Goal: Task Accomplishment & Management: Manage account settings

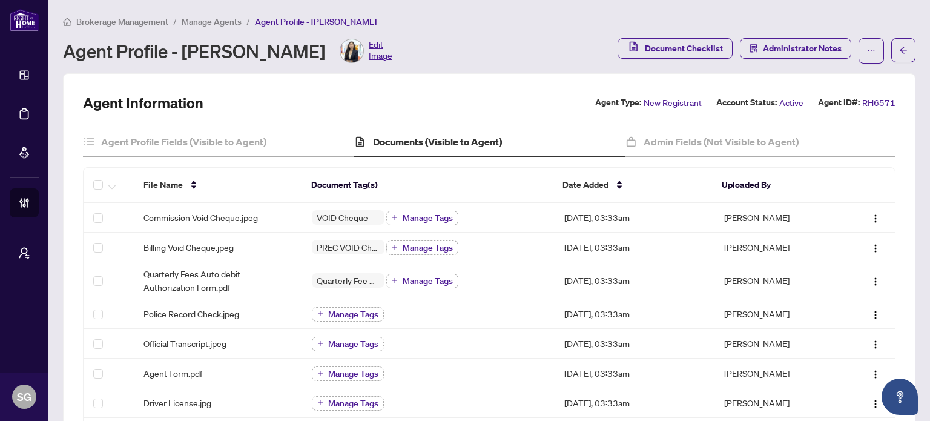
scroll to position [424, 0]
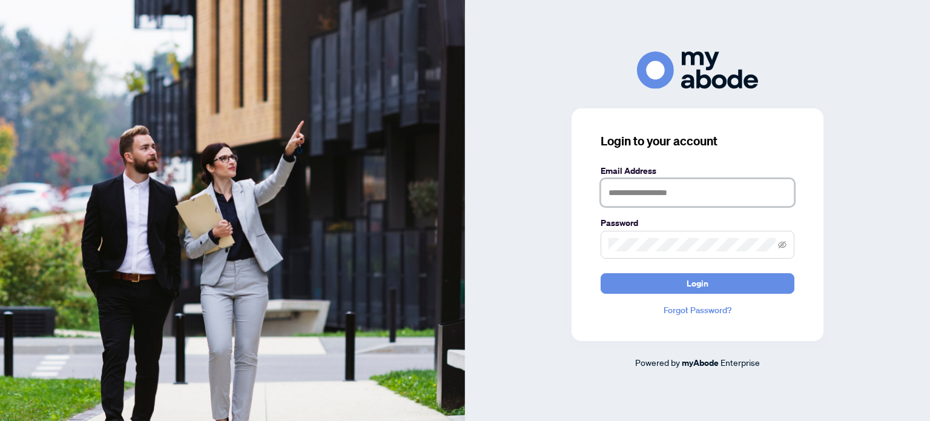
click at [675, 200] on input "text" at bounding box center [697, 193] width 194 height 28
type input "**********"
click at [600, 273] on button "Login" at bounding box center [697, 283] width 194 height 21
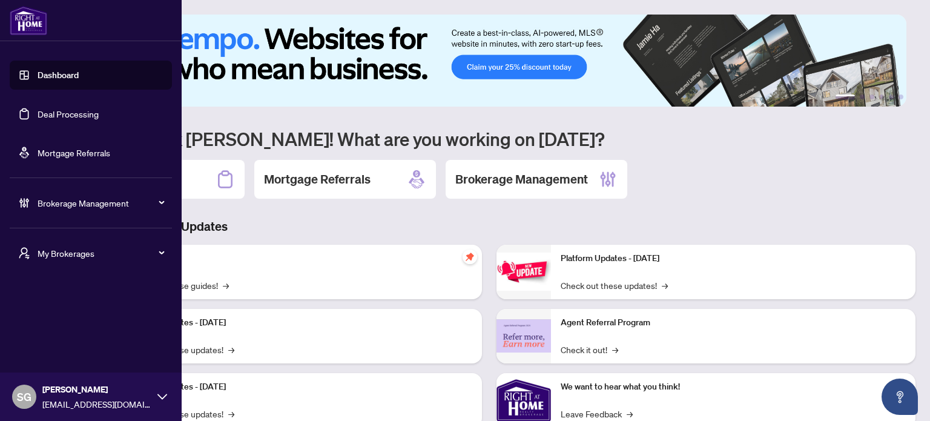
click at [38, 110] on link "Deal Processing" at bounding box center [68, 113] width 61 height 11
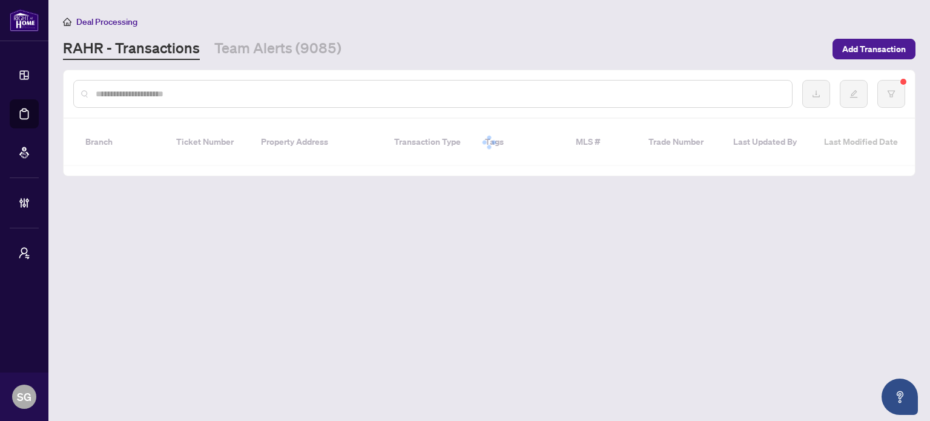
click at [314, 93] on input "text" at bounding box center [439, 93] width 686 height 13
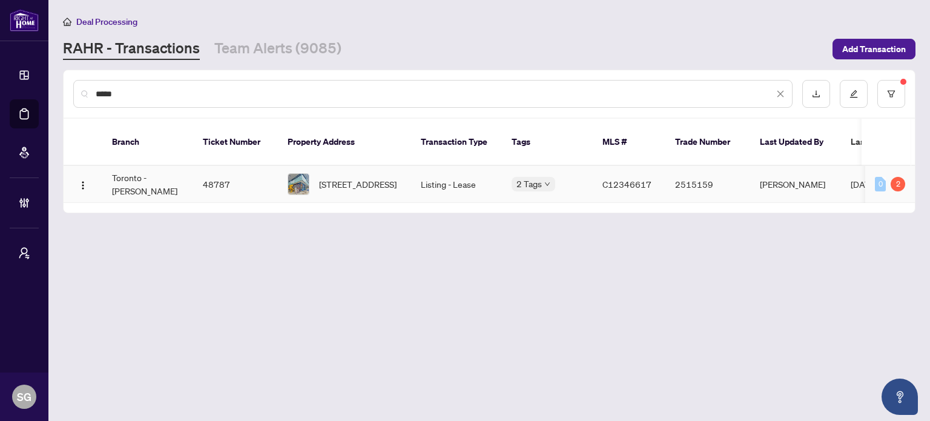
type input "*****"
click at [173, 179] on td "Toronto - [PERSON_NAME]" at bounding box center [147, 184] width 91 height 37
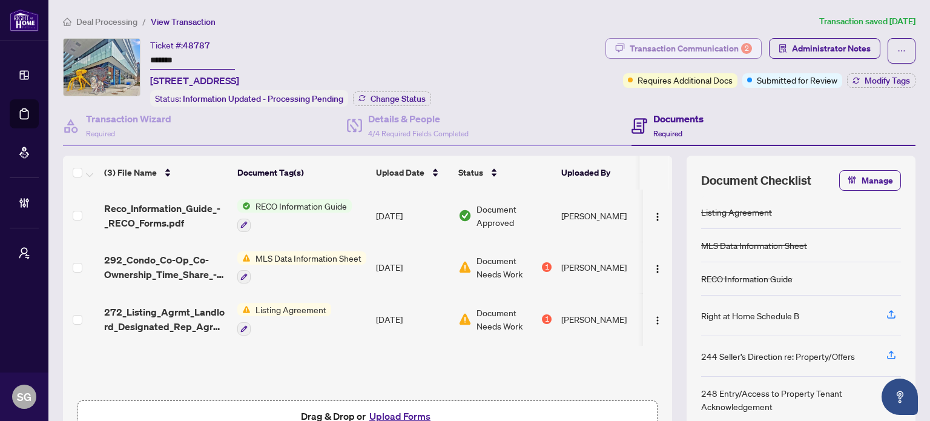
click at [720, 47] on div "Transaction Communication 2" at bounding box center [690, 48] width 122 height 19
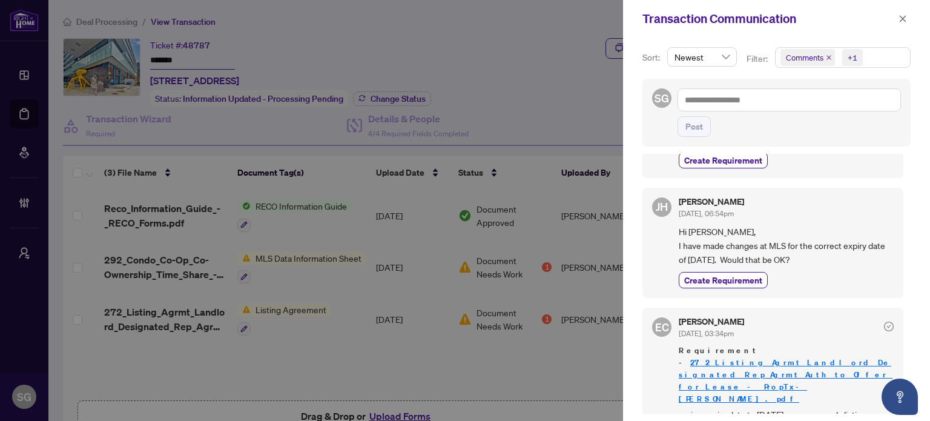
scroll to position [61, 0]
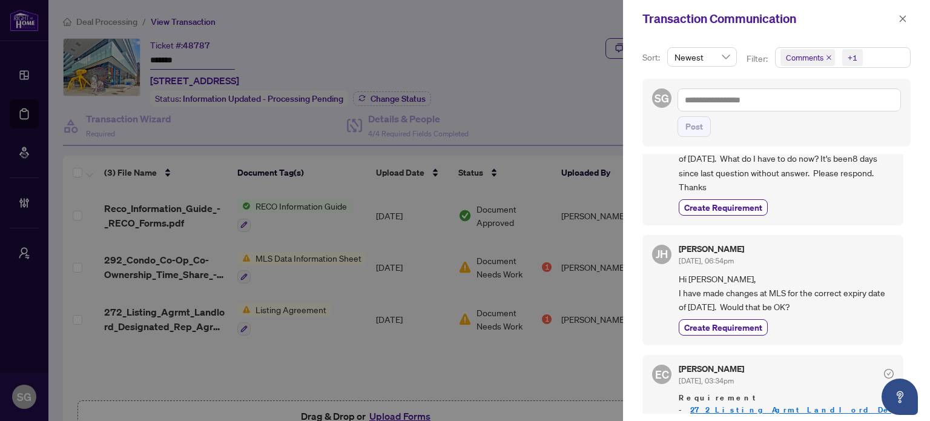
click at [881, 59] on span "Comments +1" at bounding box center [842, 57] width 134 height 19
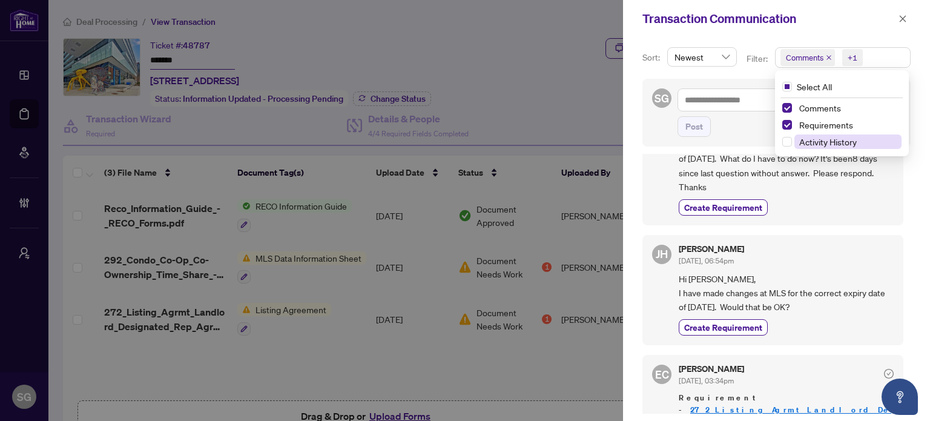
click at [823, 137] on span "Activity History" at bounding box center [827, 141] width 57 height 11
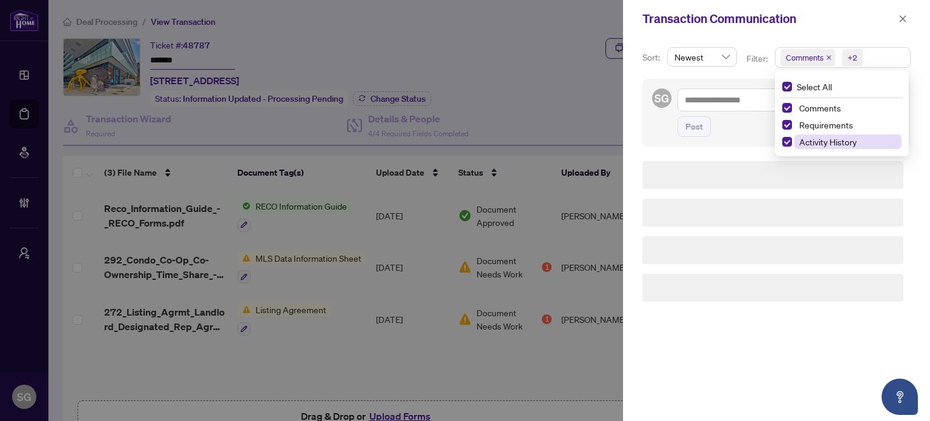
scroll to position [0, 0]
click at [806, 128] on span "Requirements" at bounding box center [826, 124] width 54 height 11
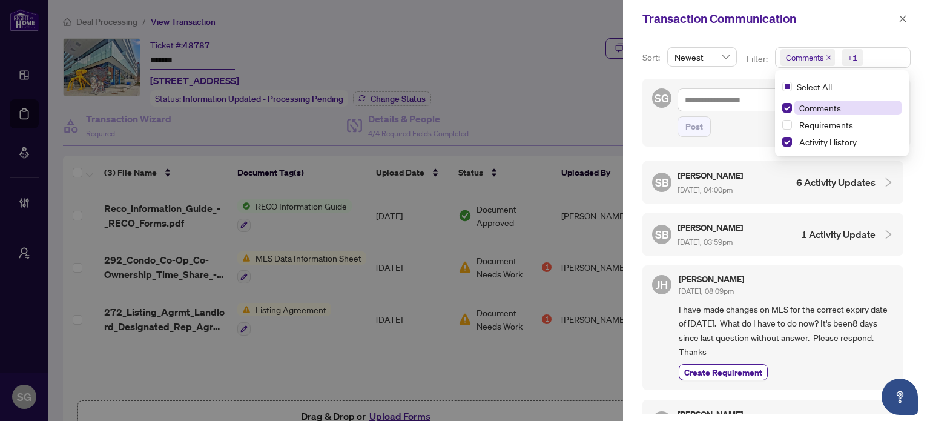
click at [802, 113] on span "Comments" at bounding box center [820, 107] width 42 height 11
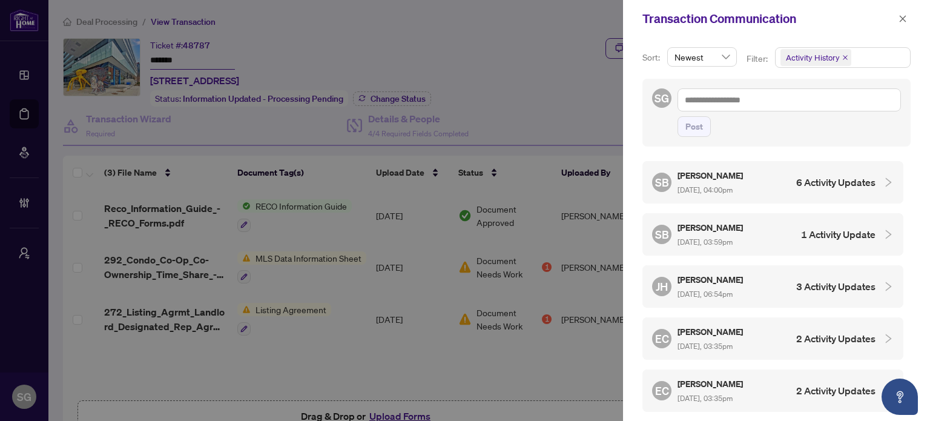
click at [842, 28] on div "Transaction Communication" at bounding box center [776, 19] width 307 height 38
click at [835, 235] on h4 "1 Activity Update" at bounding box center [838, 234] width 74 height 15
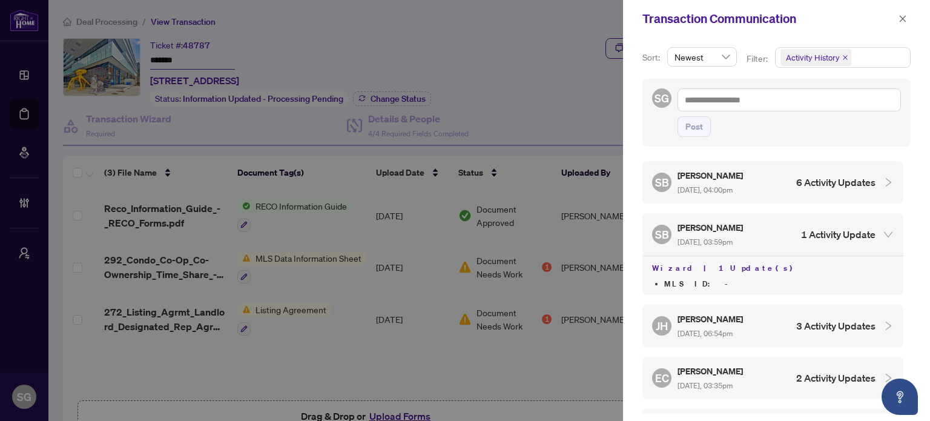
click at [830, 190] on div "SB [PERSON_NAME] [DATE], 04:00pm 6 Activity Updates" at bounding box center [763, 182] width 223 height 28
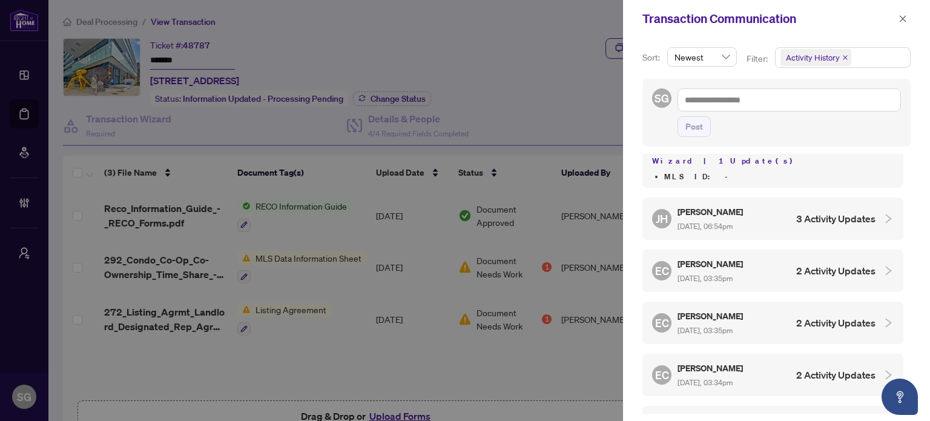
scroll to position [242, 0]
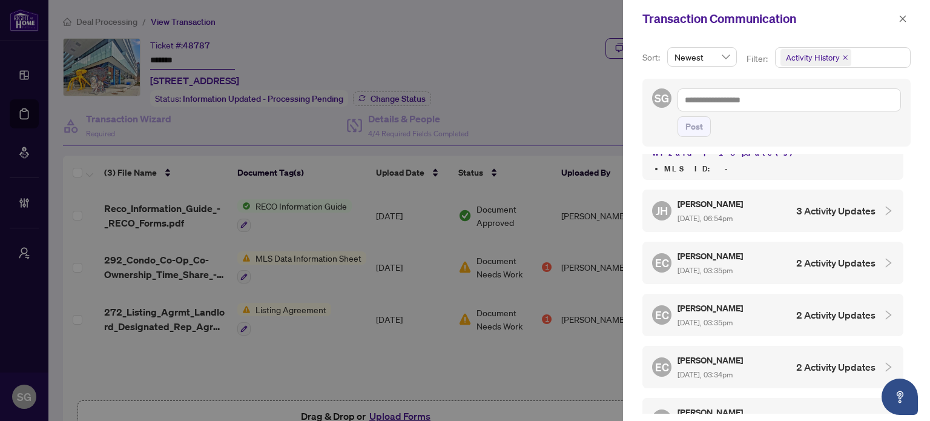
click at [850, 232] on div "JH Joon Huh Aug/19/2025, 06:54pm 3 Activity Updates" at bounding box center [772, 210] width 261 height 42
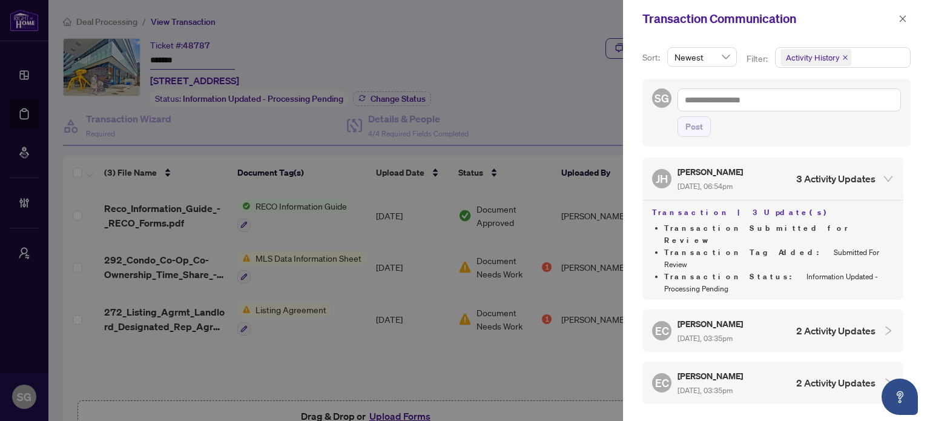
scroll to position [303, 0]
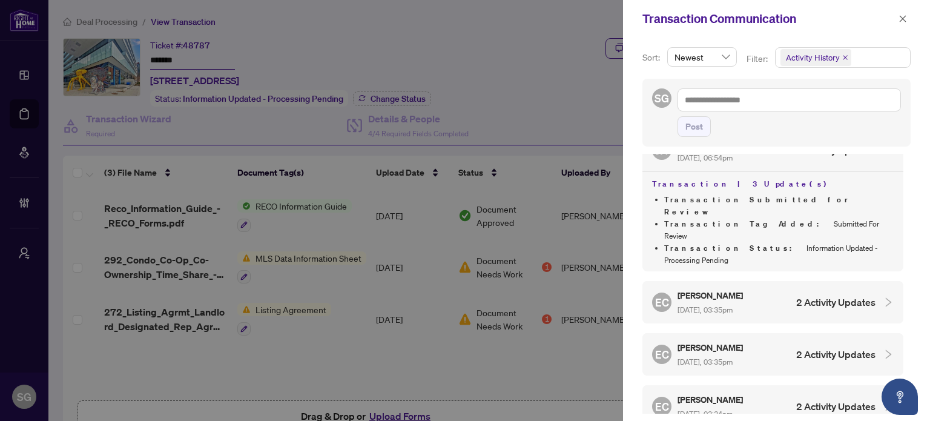
click at [882, 297] on icon "collapsed" at bounding box center [887, 302] width 11 height 11
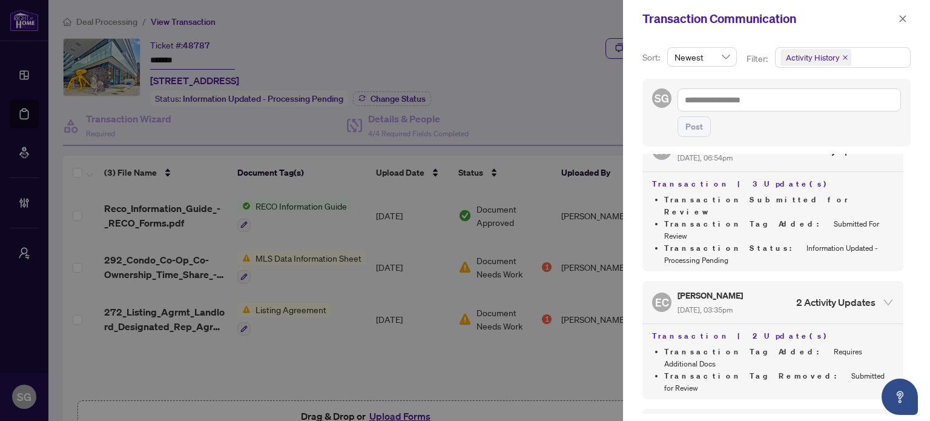
scroll to position [363, 0]
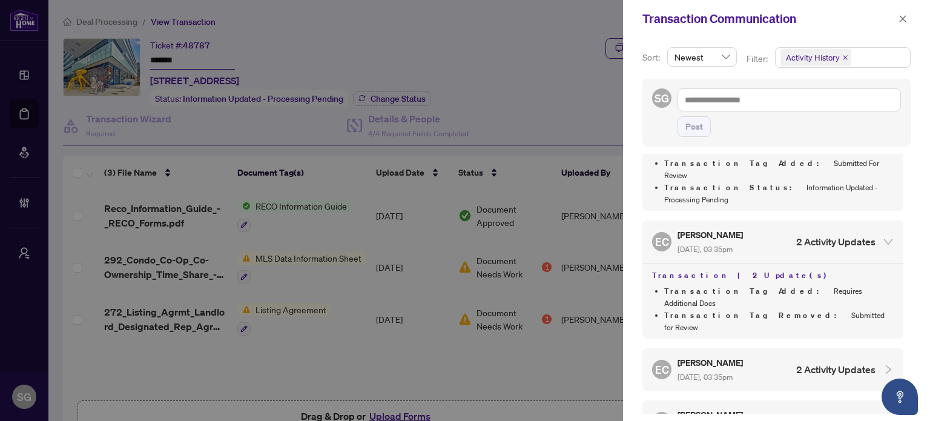
click at [836, 362] on h4 "2 Activity Updates" at bounding box center [835, 369] width 79 height 15
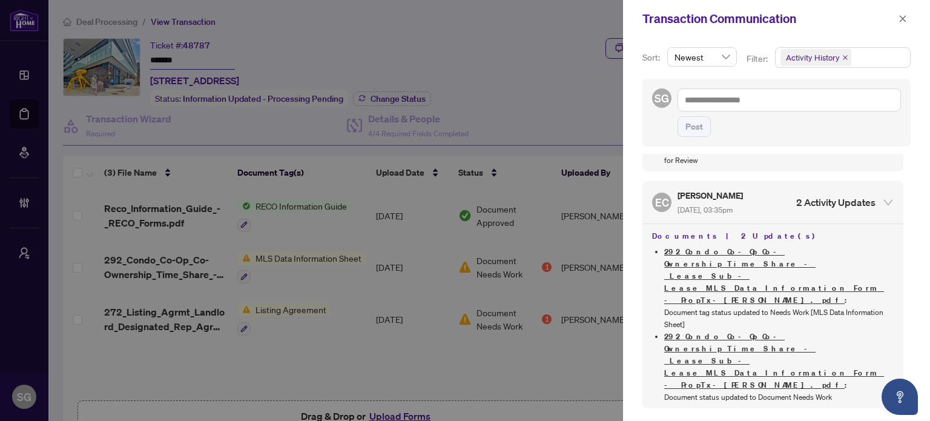
scroll to position [545, 0]
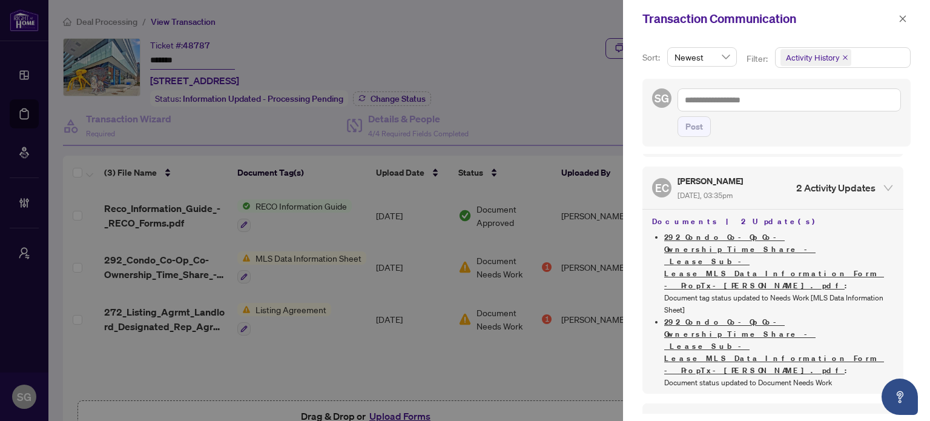
click at [837, 410] on div "EC Erika Cunanan Aug/18/2025, 03:34pm 2 Activity Updates" at bounding box center [763, 424] width 223 height 28
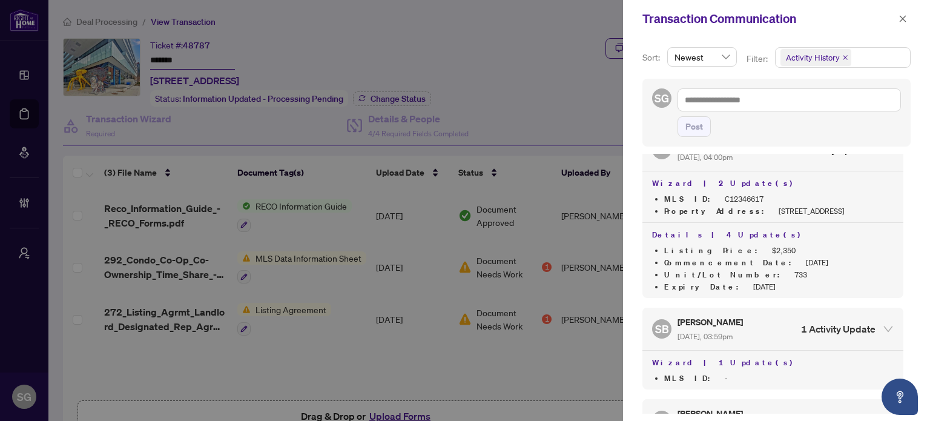
scroll to position [0, 0]
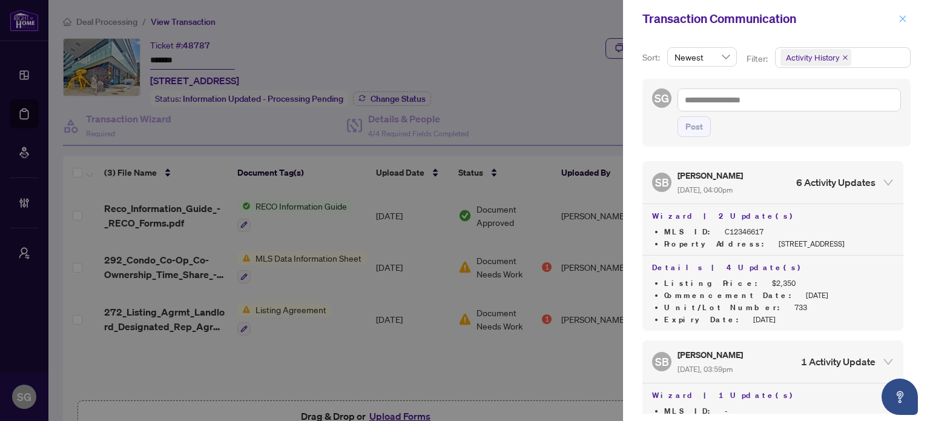
click at [904, 16] on icon "close" at bounding box center [902, 19] width 8 height 8
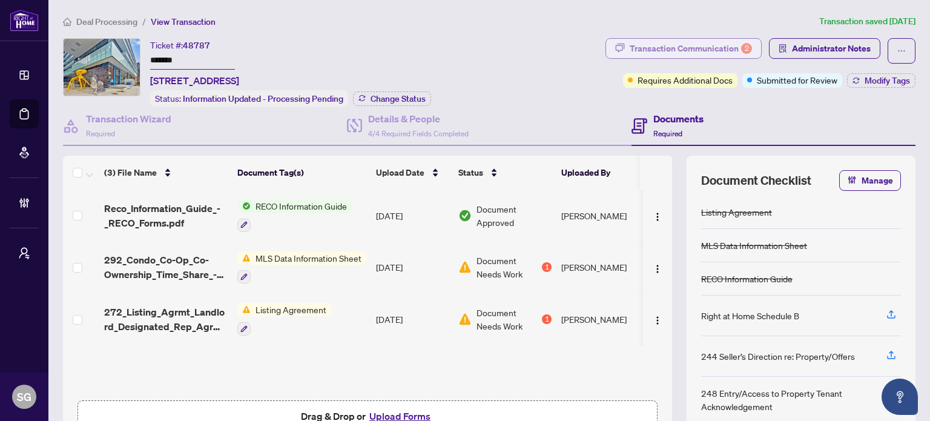
click at [675, 48] on div "Transaction Communication 2" at bounding box center [690, 48] width 122 height 19
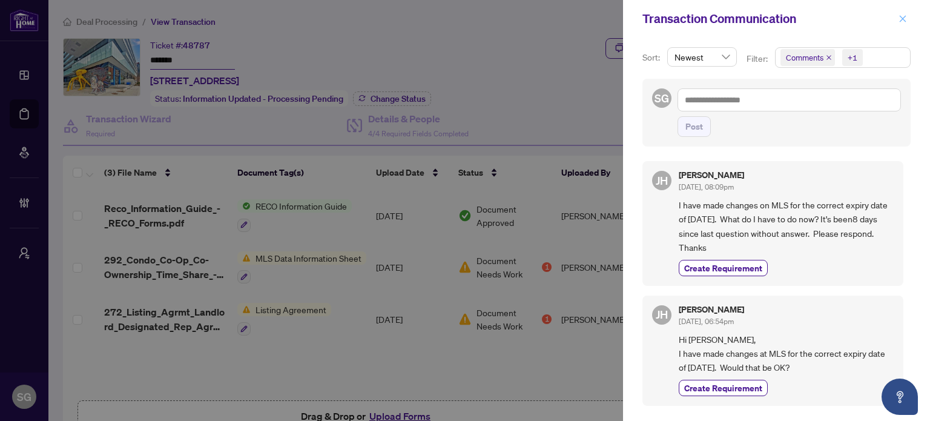
click at [901, 18] on icon "close" at bounding box center [902, 18] width 7 height 7
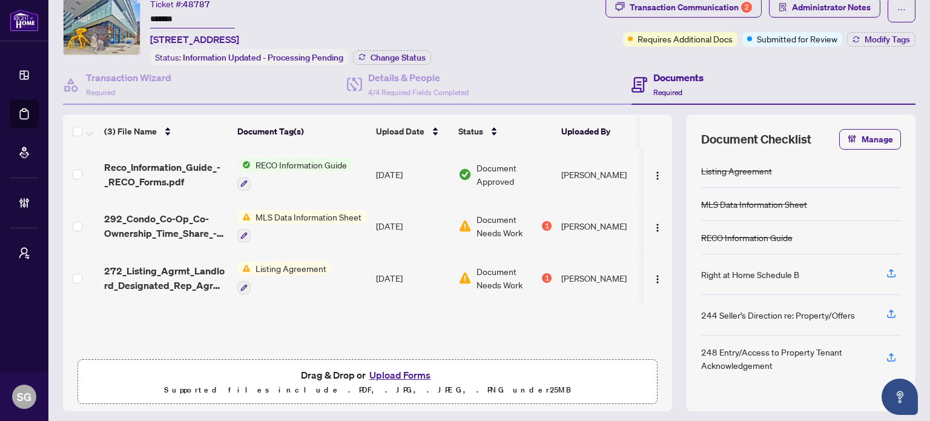
scroll to position [12, 0]
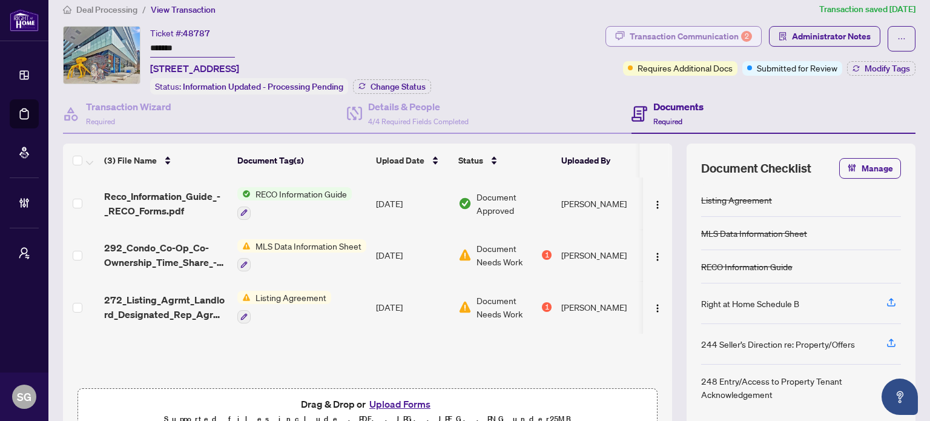
click at [679, 39] on div "Transaction Communication 2" at bounding box center [690, 36] width 122 height 19
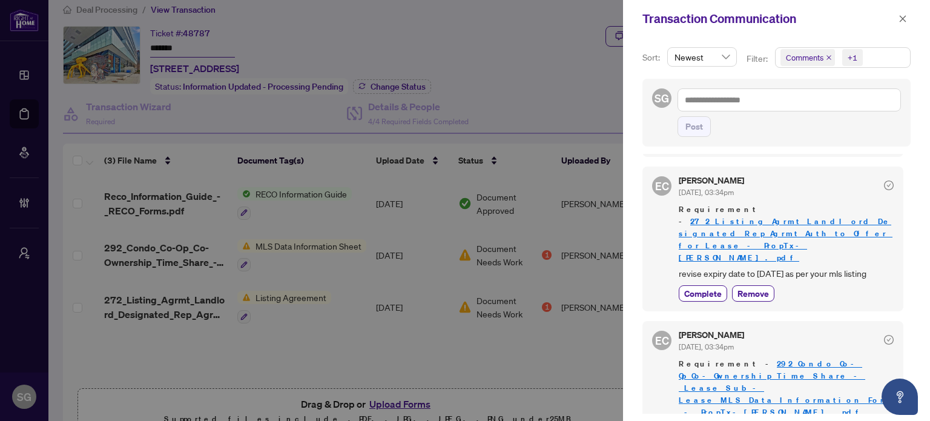
scroll to position [1, 0]
click at [908, 19] on button "button" at bounding box center [903, 18] width 16 height 15
